Goal: Find specific page/section: Find specific page/section

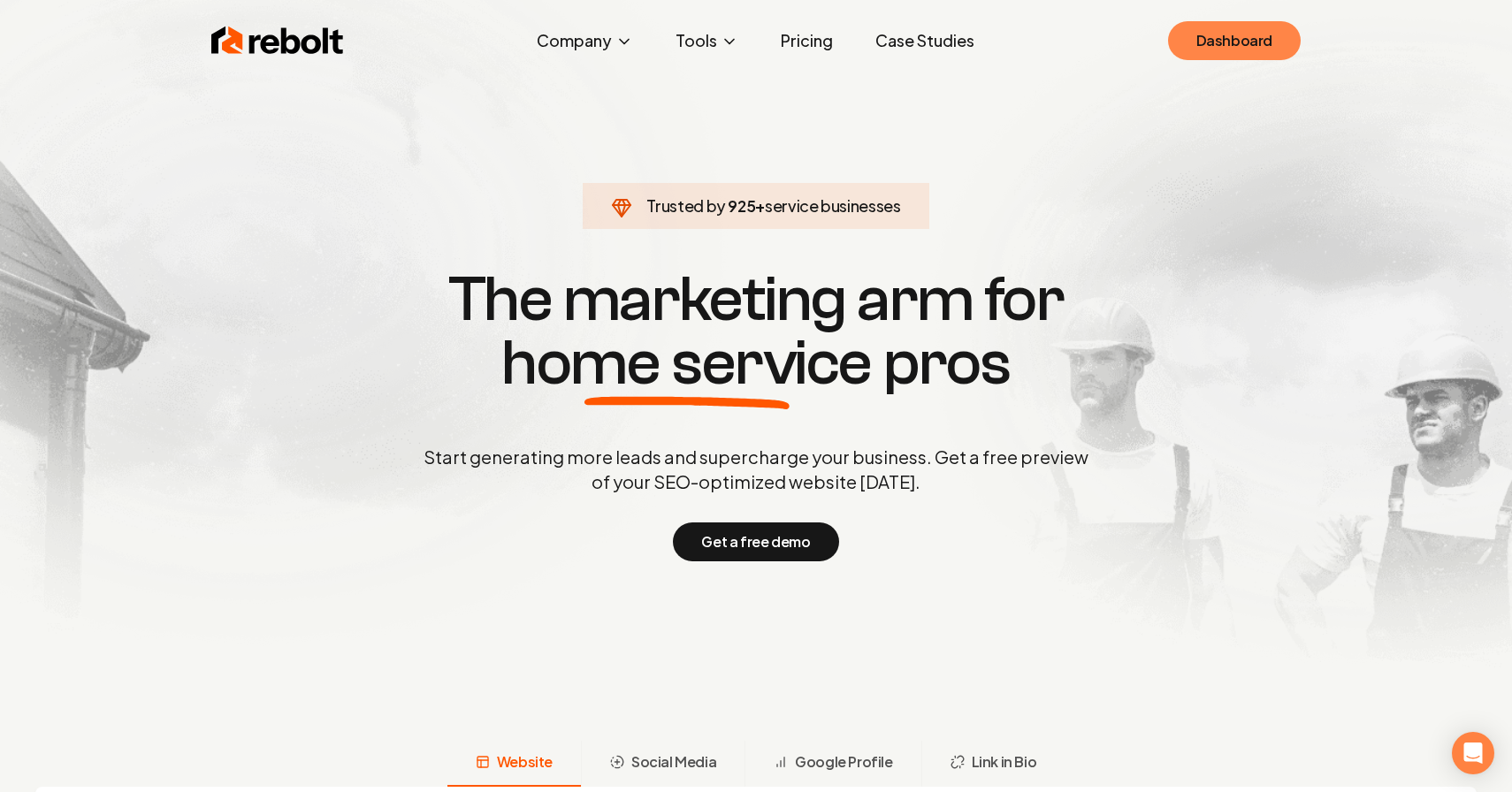
click at [1220, 44] on link "Dashboard" at bounding box center [1234, 40] width 133 height 39
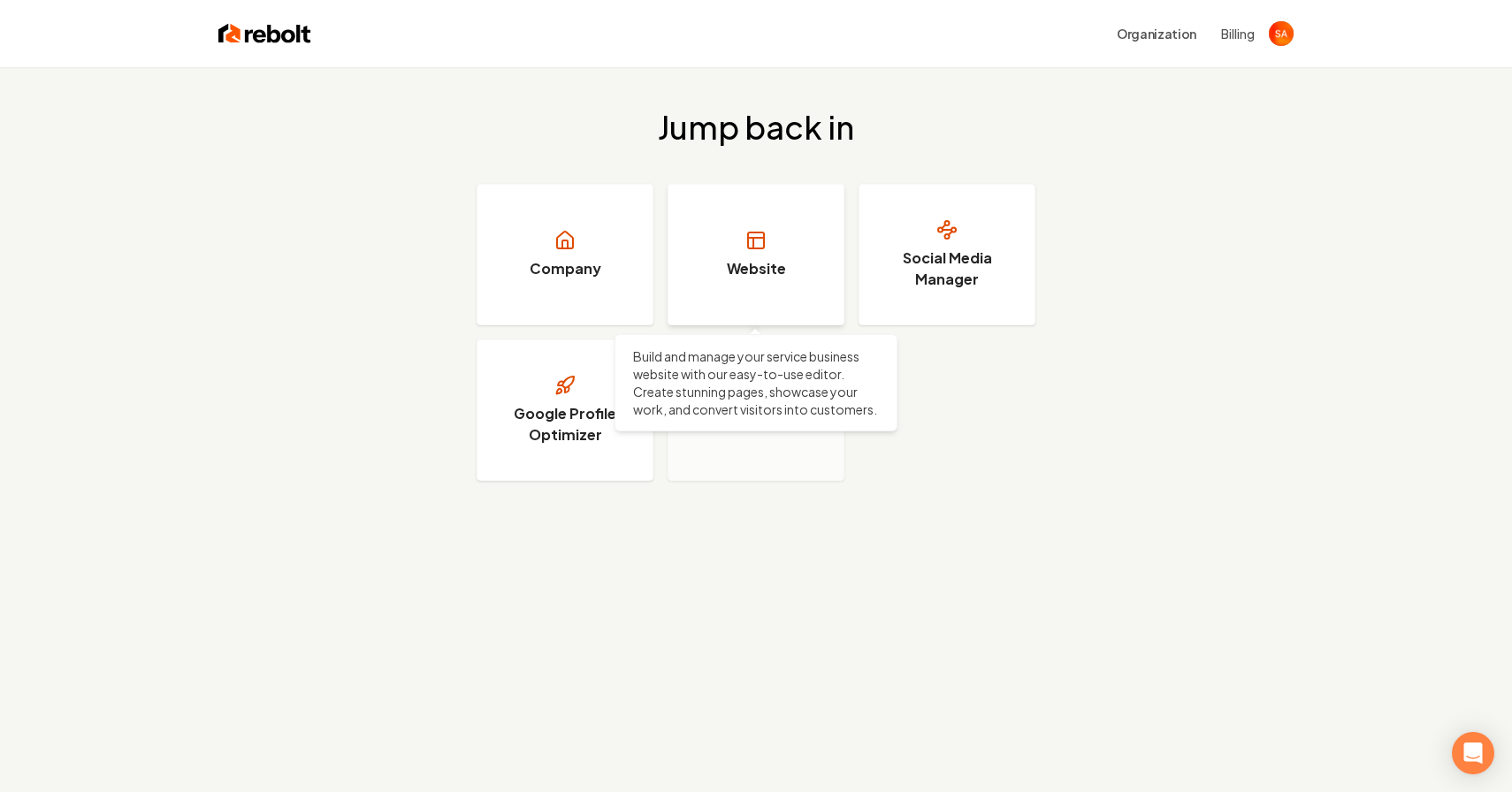
click at [771, 244] on link "Website" at bounding box center [755, 254] width 177 height 141
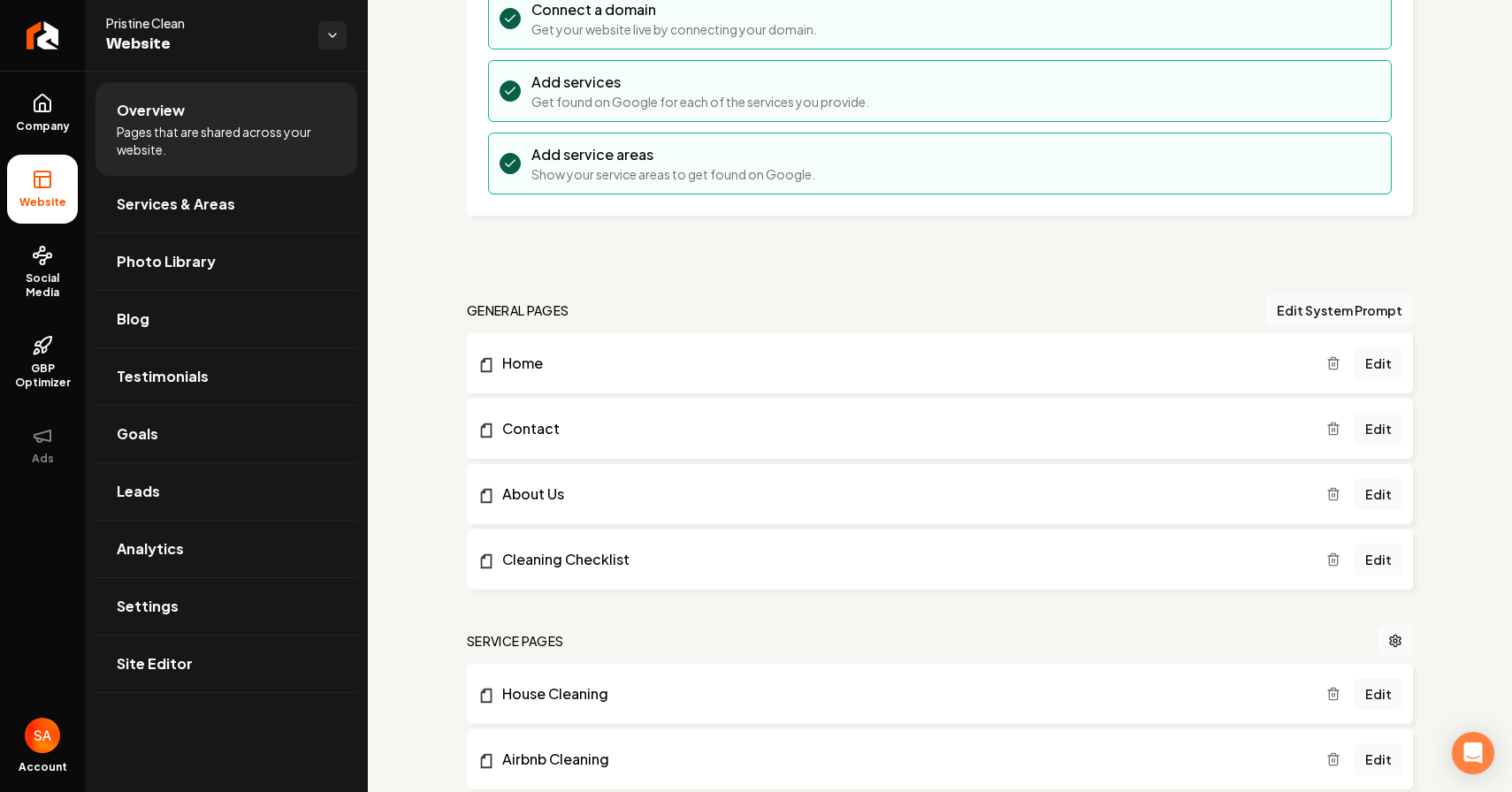
scroll to position [360, 0]
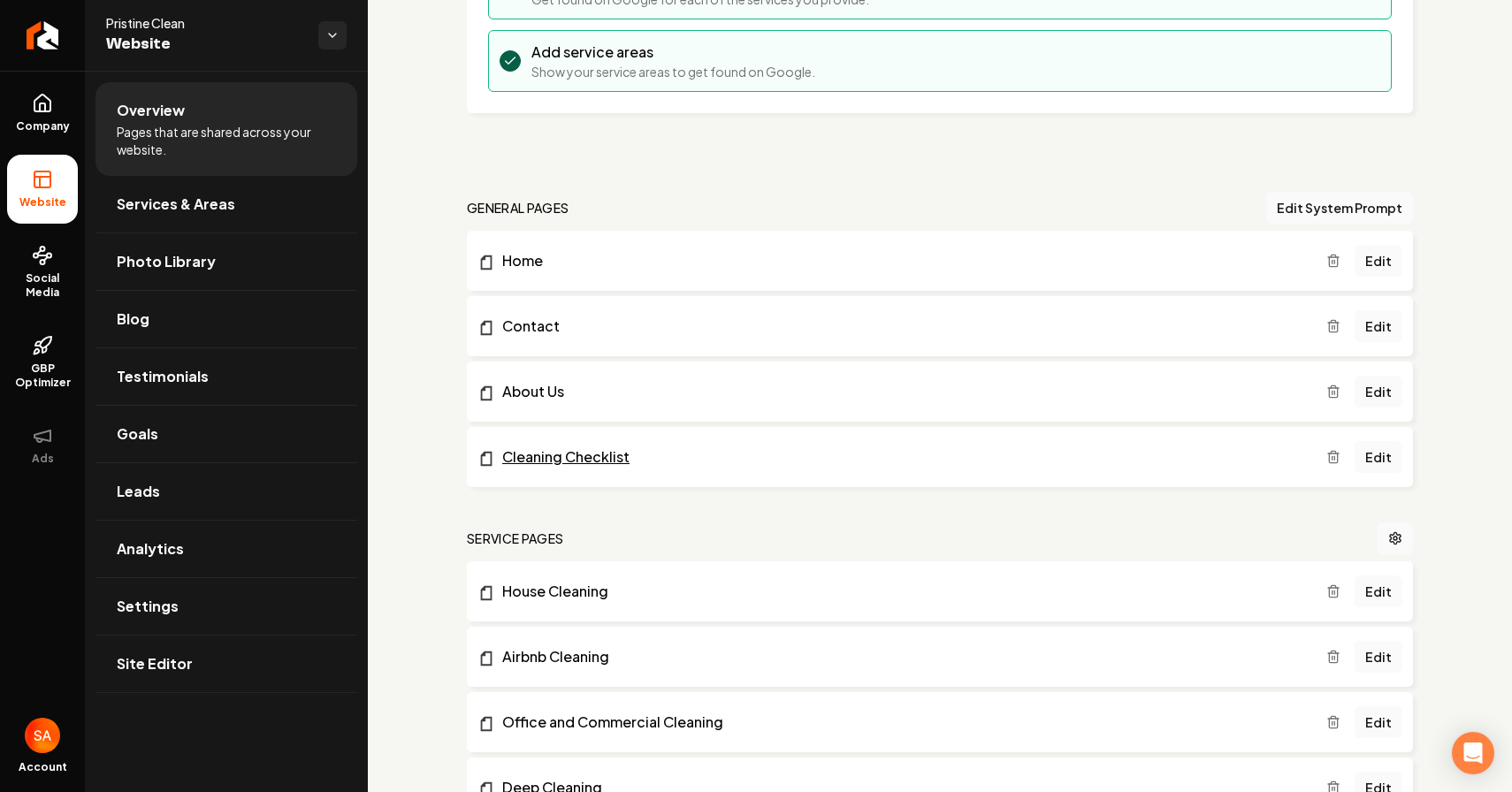
click at [771, 455] on link "Cleaning Checklist" at bounding box center [901, 457] width 849 height 21
click at [1376, 460] on link "Edit" at bounding box center [1378, 457] width 48 height 32
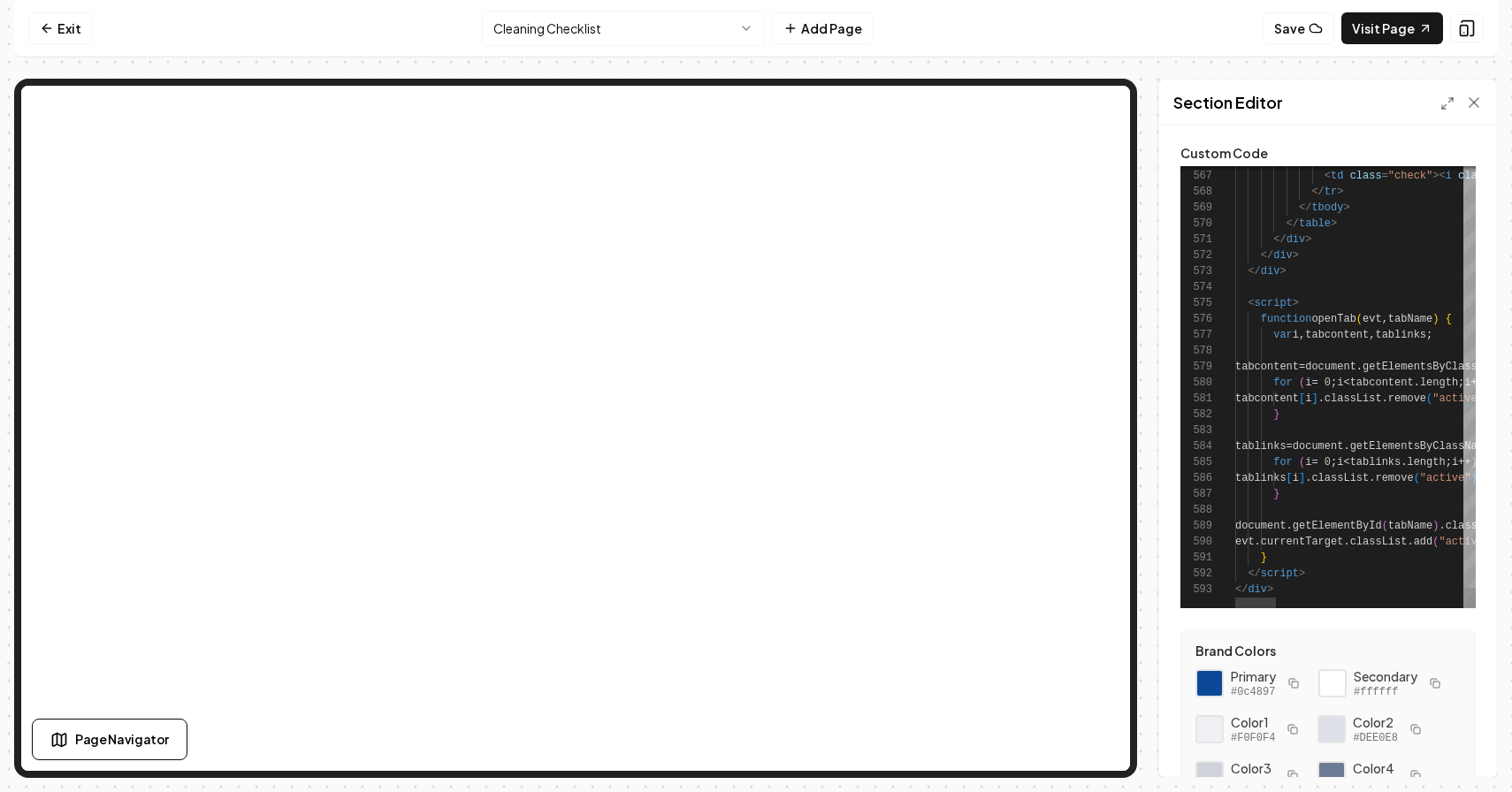
scroll to position [184, 0]
